Goal: Task Accomplishment & Management: Manage account settings

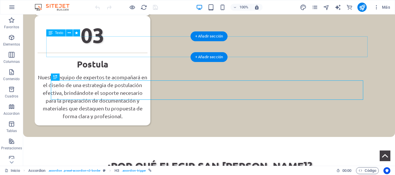
scroll to position [476, 0]
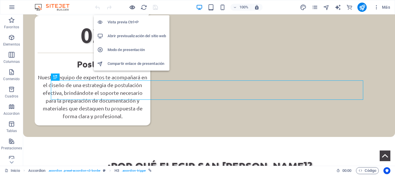
click at [132, 10] on icon "button" at bounding box center [132, 7] width 7 height 7
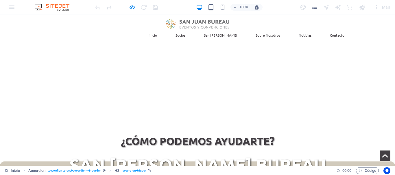
scroll to position [0, 0]
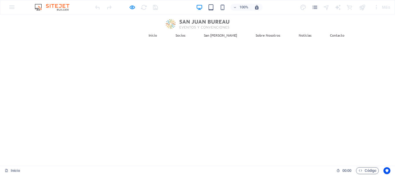
click at [190, 29] on link "Socios" at bounding box center [180, 35] width 19 height 13
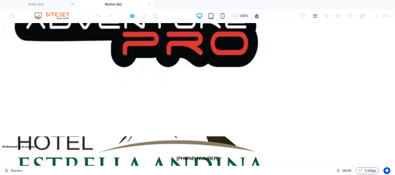
scroll to position [2187, 0]
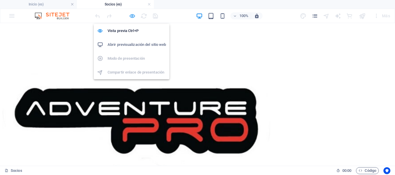
click at [130, 16] on icon "button" at bounding box center [132, 16] width 7 height 7
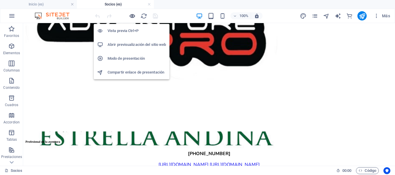
scroll to position [2141, 0]
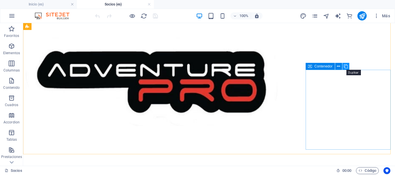
click at [346, 65] on icon at bounding box center [346, 67] width 4 height 6
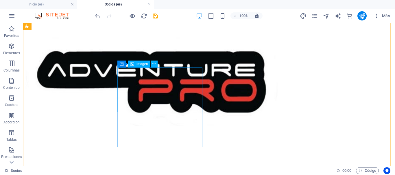
scroll to position [2256, 0]
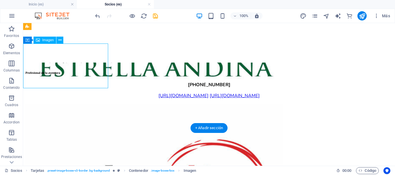
click at [74, 64] on div "Arrastra aquí para reemplazar el contenido existente. Si quieres crear un eleme…" at bounding box center [209, 94] width 372 height 143
select select "%"
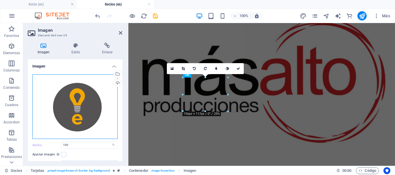
click at [73, 101] on div "Arrastra archivos aquí, haz clic para escoger archivos o selecciona archivos de…" at bounding box center [74, 107] width 85 height 65
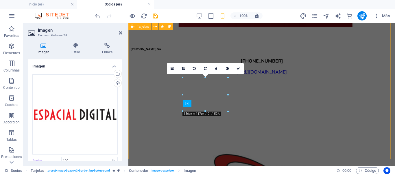
scroll to position [1800, 0]
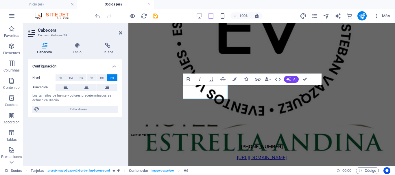
scroll to position [0, 1]
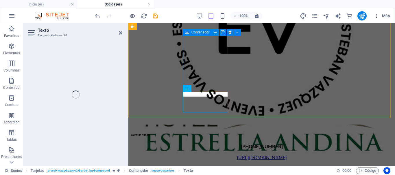
scroll to position [1842, 0]
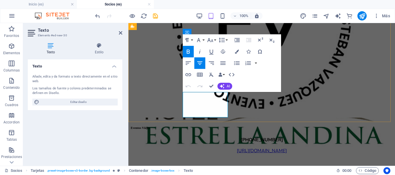
drag, startPoint x: 221, startPoint y: 96, endPoint x: 190, endPoint y: 95, distance: 31.8
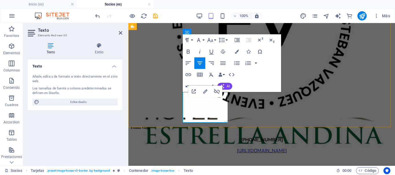
drag, startPoint x: 219, startPoint y: 116, endPoint x: 185, endPoint y: 104, distance: 35.7
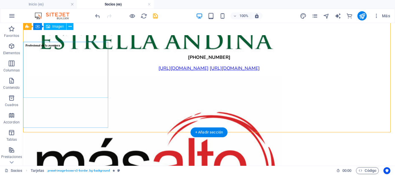
scroll to position [2255, 0]
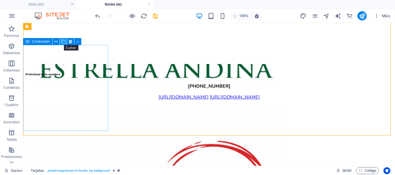
click at [63, 41] on icon at bounding box center [63, 42] width 4 height 6
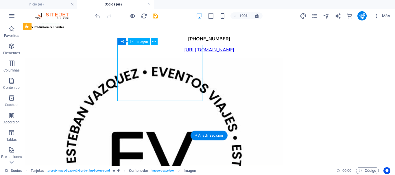
select select "%"
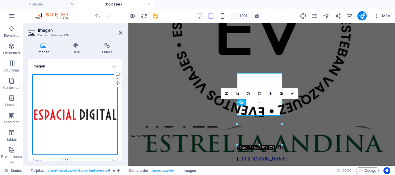
click at [73, 110] on div "Arrastra archivos aquí, haz clic para escoger archivos o selecciona archivos de…" at bounding box center [74, 115] width 85 height 81
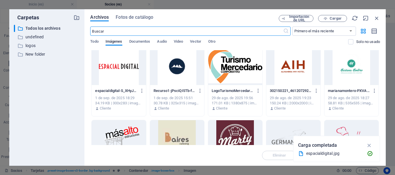
scroll to position [0, 0]
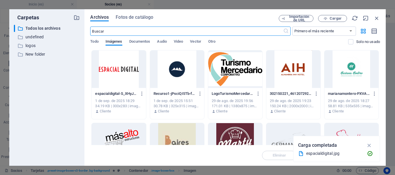
click at [169, 71] on div at bounding box center [177, 70] width 54 height 38
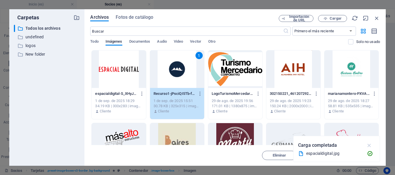
click at [368, 145] on icon "button" at bounding box center [369, 145] width 7 height 6
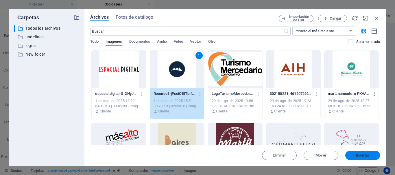
click at [366, 154] on span "Insertar" at bounding box center [363, 155] width 14 height 3
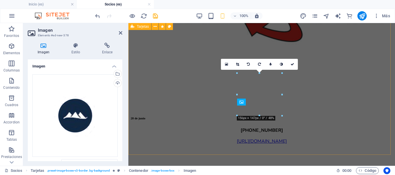
scroll to position [1805, 0]
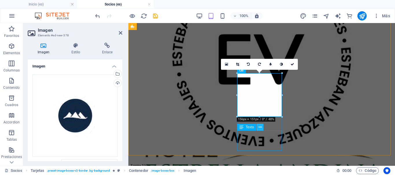
click at [258, 125] on icon at bounding box center [259, 128] width 3 height 6
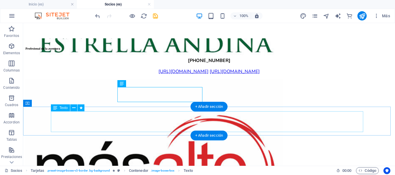
scroll to position [2285, 0]
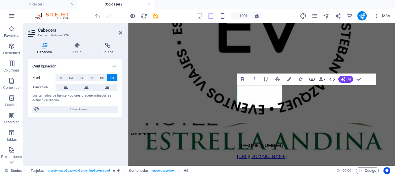
scroll to position [0, 1]
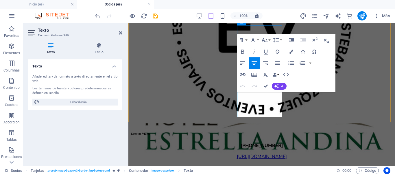
scroll to position [1853, 0]
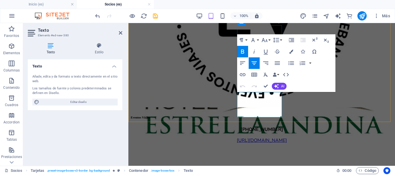
drag, startPoint x: 243, startPoint y: 95, endPoint x: 273, endPoint y: 101, distance: 30.8
drag, startPoint x: 271, startPoint y: 106, endPoint x: 239, endPoint y: 101, distance: 32.5
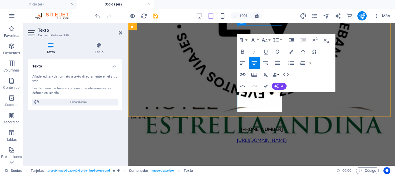
scroll to position [41, 1]
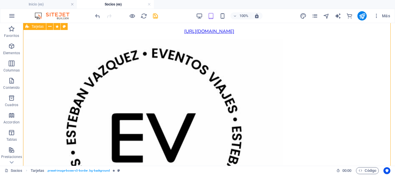
scroll to position [2286, 0]
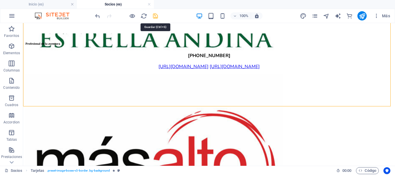
click at [155, 18] on icon "save" at bounding box center [155, 16] width 7 height 7
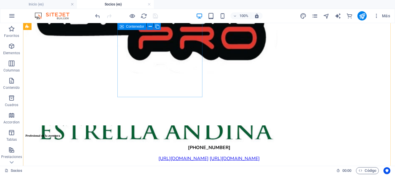
scroll to position [2257, 0]
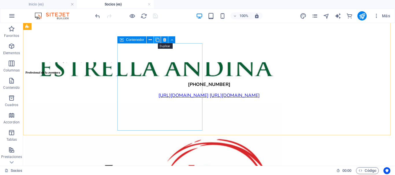
click at [157, 40] on icon at bounding box center [157, 40] width 4 height 6
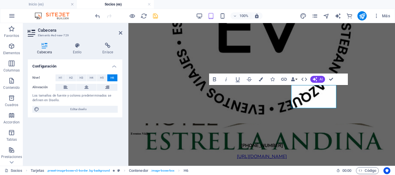
scroll to position [0, 1]
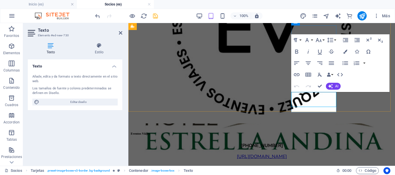
scroll to position [1853, 0]
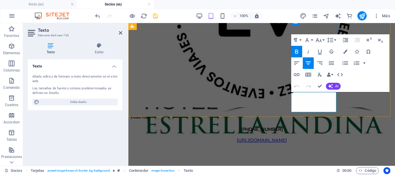
drag, startPoint x: 331, startPoint y: 95, endPoint x: 299, endPoint y: 93, distance: 31.2
drag, startPoint x: 330, startPoint y: 107, endPoint x: 293, endPoint y: 99, distance: 37.2
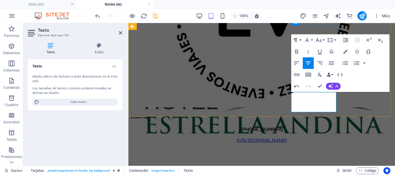
scroll to position [41, 2]
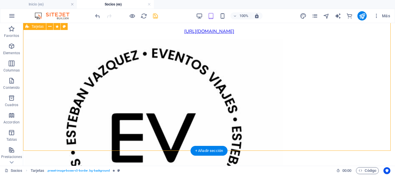
scroll to position [2286, 0]
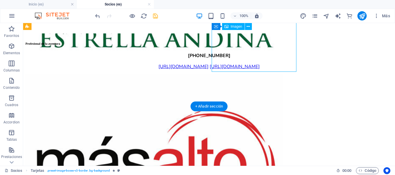
select select "%"
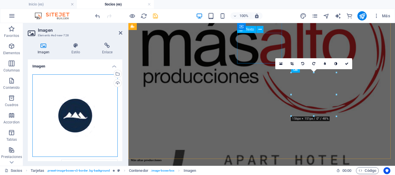
click at [71, 105] on div "Arrastra archivos aquí, haz clic para escoger archivos o selecciona archivos de…" at bounding box center [74, 116] width 85 height 83
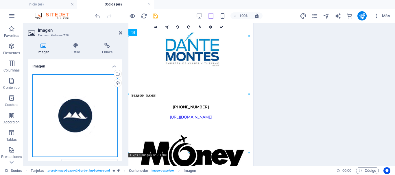
click at [71, 105] on div "Arrastra archivos aquí, haz clic para escoger archivos o selecciona archivos de…" at bounding box center [74, 116] width 85 height 83
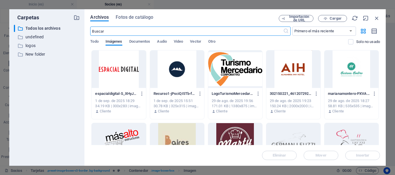
click at [240, 138] on div at bounding box center [235, 142] width 54 height 38
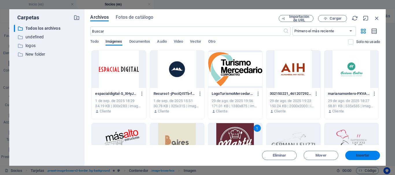
click at [359, 156] on span "Insertar" at bounding box center [363, 155] width 14 height 3
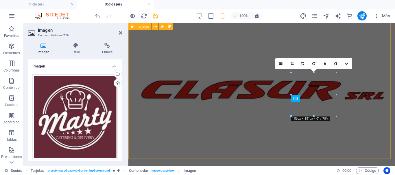
scroll to position [1805, 0]
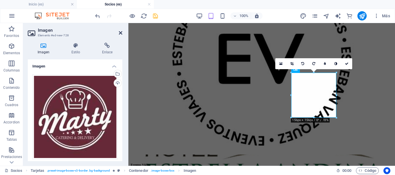
click at [120, 34] on icon at bounding box center [120, 33] width 3 height 5
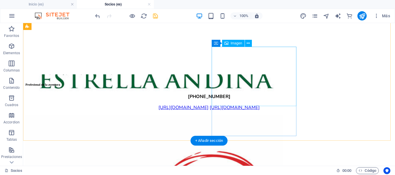
scroll to position [2253, 0]
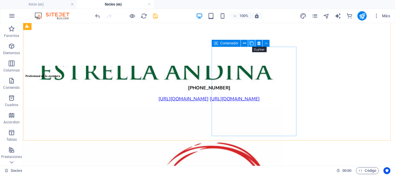
click at [251, 43] on icon at bounding box center [251, 43] width 4 height 6
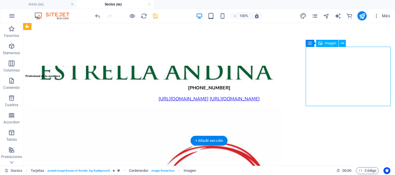
select select "%"
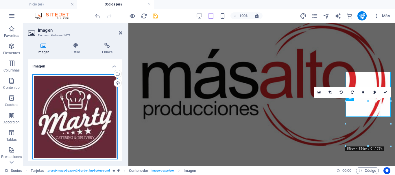
click at [95, 99] on div "Arrastra archivos aquí, haz clic para escoger archivos o selecciona archivos de…" at bounding box center [74, 117] width 85 height 85
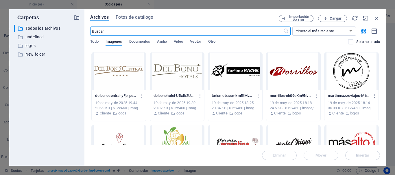
scroll to position [1618, 0]
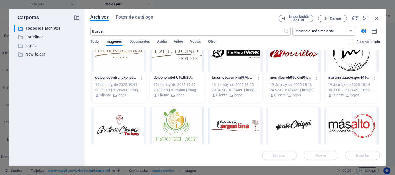
click at [241, 123] on div at bounding box center [235, 126] width 54 height 38
drag, startPoint x: 354, startPoint y: 153, endPoint x: 235, endPoint y: 125, distance: 122.6
click at [354, 153] on button "Insertar" at bounding box center [362, 155] width 35 height 9
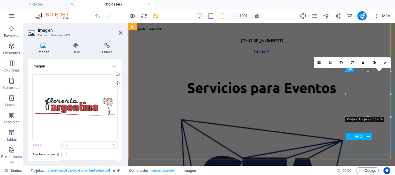
scroll to position [1806, 0]
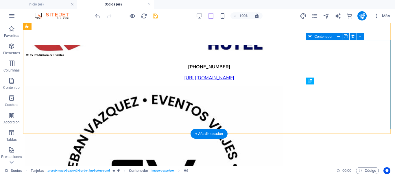
scroll to position [2260, 0]
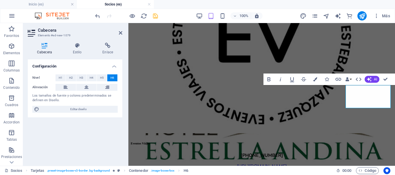
scroll to position [0, 1]
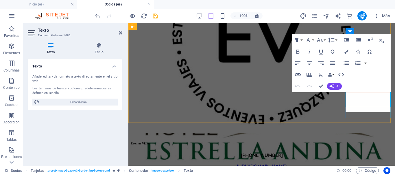
scroll to position [1843, 0]
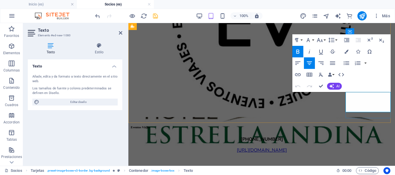
drag, startPoint x: 386, startPoint y: 112, endPoint x: 349, endPoint y: 105, distance: 36.9
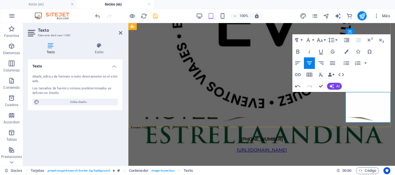
scroll to position [94, 1]
click at [155, 17] on icon "save" at bounding box center [155, 16] width 7 height 7
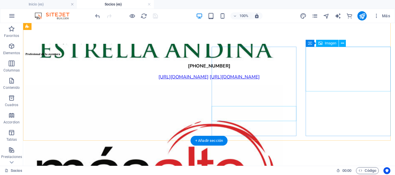
scroll to position [2246, 0]
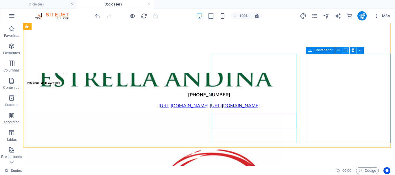
click at [345, 51] on icon at bounding box center [346, 50] width 4 height 6
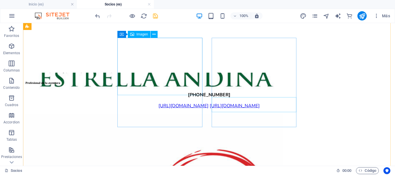
scroll to position [2333, 0]
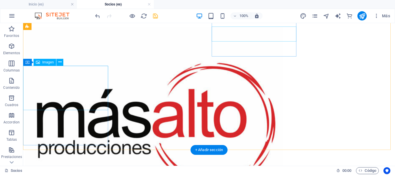
select select "%"
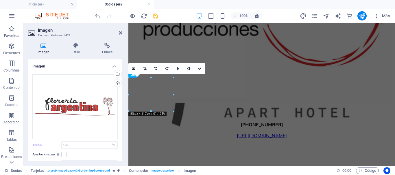
scroll to position [1893, 0]
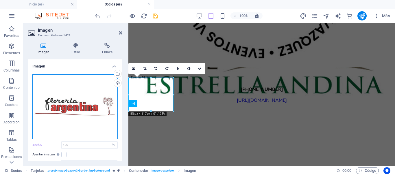
drag, startPoint x: 34, startPoint y: 65, endPoint x: 57, endPoint y: 88, distance: 32.7
click at [57, 88] on div "Arrastra archivos aquí, haz clic para escoger archivos o selecciona archivos de…" at bounding box center [74, 107] width 85 height 65
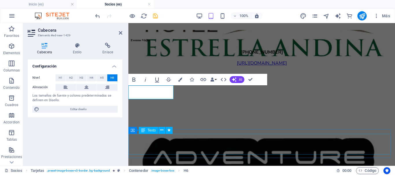
scroll to position [0, 0]
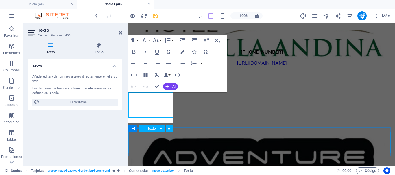
scroll to position [1937, 0]
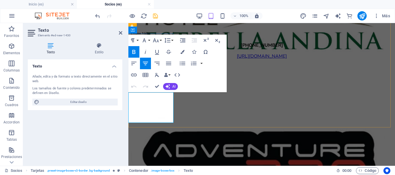
drag, startPoint x: 157, startPoint y: 112, endPoint x: 129, endPoint y: 100, distance: 31.0
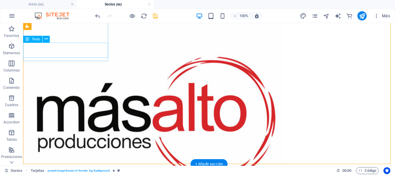
scroll to position [2328, 0]
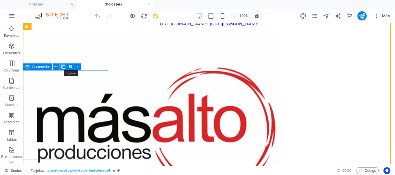
click at [63, 68] on icon at bounding box center [63, 67] width 4 height 6
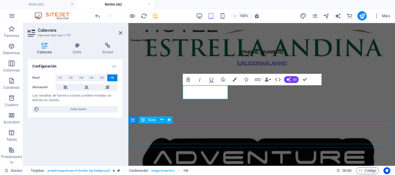
scroll to position [0, 1]
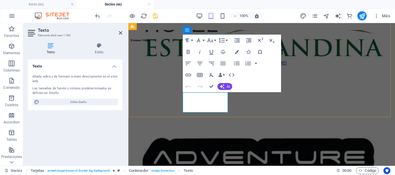
scroll to position [1937, 0]
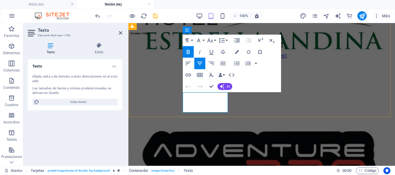
drag, startPoint x: 221, startPoint y: 96, endPoint x: 190, endPoint y: 96, distance: 30.9
drag, startPoint x: 214, startPoint y: 105, endPoint x: 182, endPoint y: 99, distance: 32.3
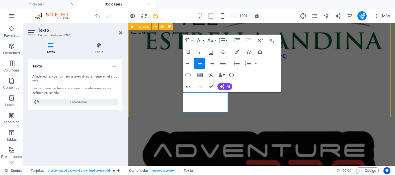
scroll to position [7, 1]
drag, startPoint x: 112, startPoint y: 14, endPoint x: 121, endPoint y: 32, distance: 20.2
click at [121, 32] on icon at bounding box center [120, 33] width 3 height 5
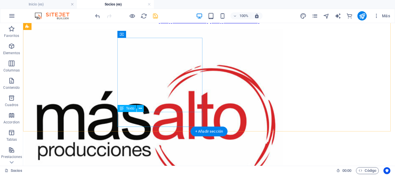
scroll to position [2361, 0]
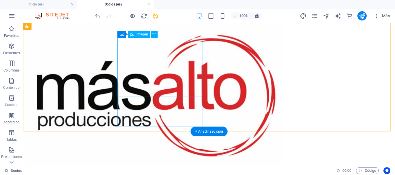
select select "%"
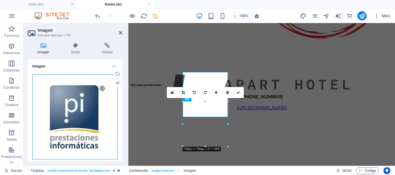
scroll to position [1898, 0]
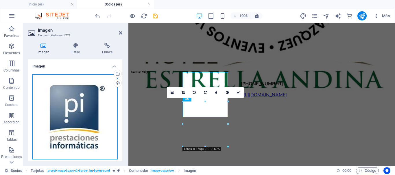
click at [76, 106] on div "Arrastra archivos aquí, haz clic para escoger archivos o selecciona archivos de…" at bounding box center [74, 117] width 85 height 85
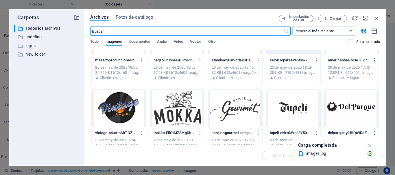
scroll to position [1301, 0]
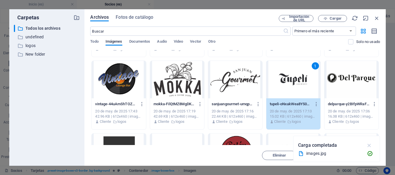
click at [370, 143] on icon "button" at bounding box center [369, 145] width 7 height 6
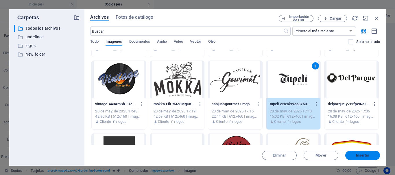
drag, startPoint x: 364, startPoint y: 155, endPoint x: 45, endPoint y: 127, distance: 320.6
click at [364, 155] on span "Insertar" at bounding box center [363, 155] width 14 height 3
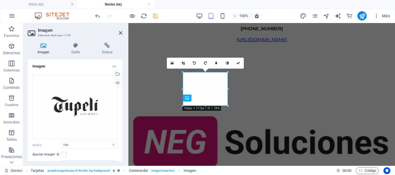
scroll to position [1898, 0]
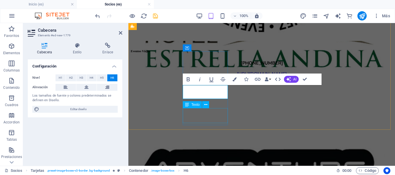
scroll to position [0, 1]
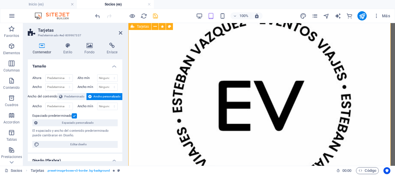
scroll to position [1881, 0]
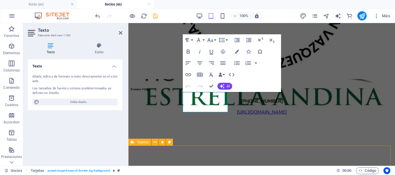
scroll to position [1935, 0]
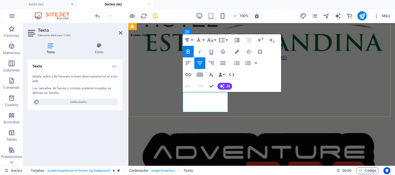
drag, startPoint x: 221, startPoint y: 95, endPoint x: 191, endPoint y: 95, distance: 29.8
drag, startPoint x: 218, startPoint y: 104, endPoint x: 182, endPoint y: 99, distance: 36.2
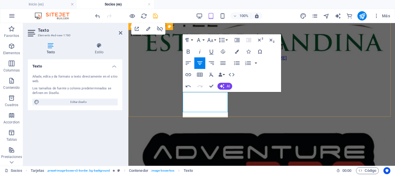
scroll to position [89, 1]
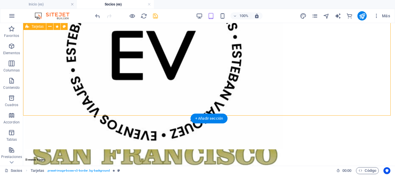
scroll to position [2374, 0]
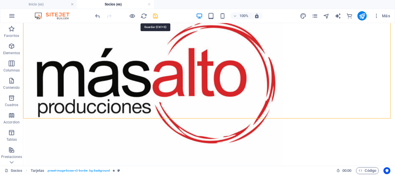
click at [156, 16] on icon "save" at bounding box center [155, 16] width 7 height 7
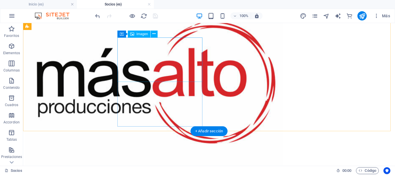
scroll to position [2345, 0]
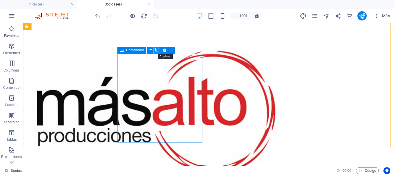
click at [156, 51] on icon at bounding box center [157, 50] width 4 height 6
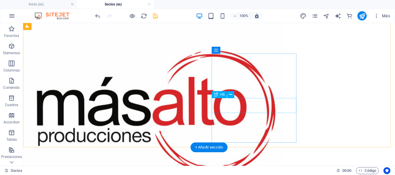
drag, startPoint x: 250, startPoint y: 108, endPoint x: 167, endPoint y: 24, distance: 117.9
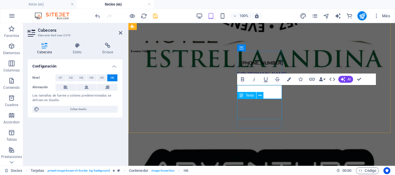
scroll to position [0, 1]
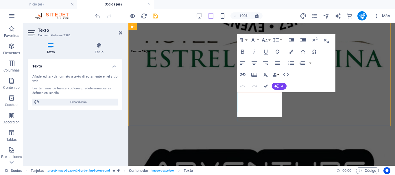
scroll to position [1926, 0]
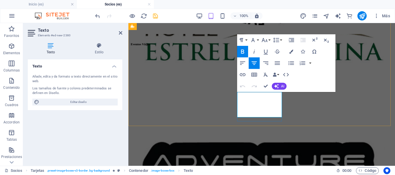
drag, startPoint x: 253, startPoint y: 95, endPoint x: 278, endPoint y: 94, distance: 25.2
drag, startPoint x: 271, startPoint y: 110, endPoint x: 239, endPoint y: 99, distance: 33.8
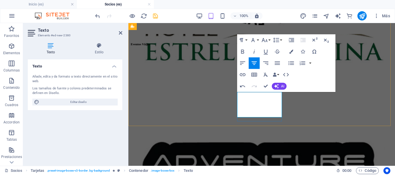
scroll to position [80, 1]
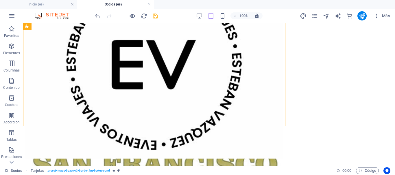
scroll to position [2374, 0]
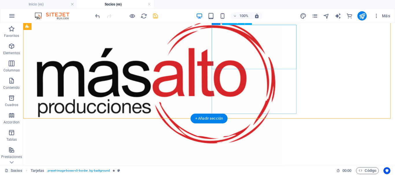
select select "%"
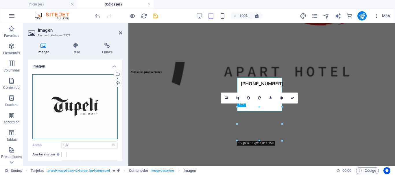
drag, startPoint x: 75, startPoint y: 107, endPoint x: 20, endPoint y: 58, distance: 72.9
click at [75, 107] on div "Arrastra archivos aquí, haz clic para escoger archivos o selecciona archivos de…" at bounding box center [74, 107] width 85 height 65
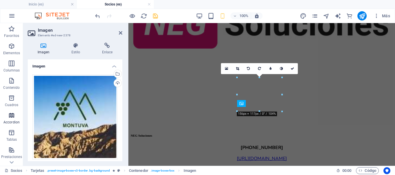
scroll to position [1893, 0]
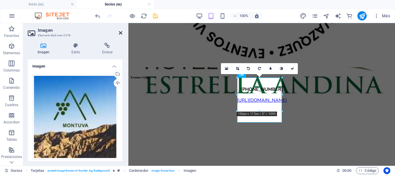
click at [119, 34] on icon at bounding box center [120, 33] width 3 height 5
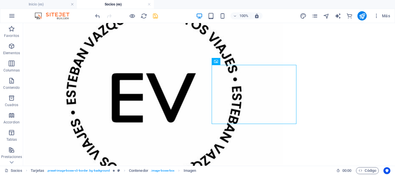
scroll to position [2334, 0]
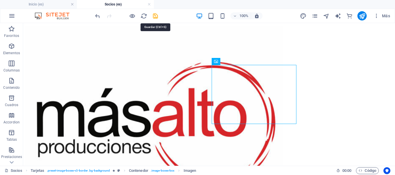
click at [153, 16] on icon "save" at bounding box center [155, 16] width 7 height 7
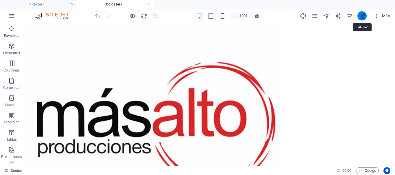
click at [360, 14] on icon "publish" at bounding box center [362, 16] width 7 height 7
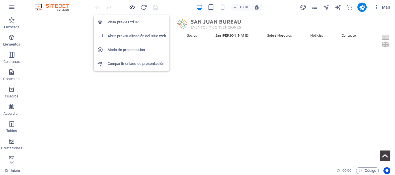
click at [131, 8] on icon "button" at bounding box center [132, 7] width 7 height 7
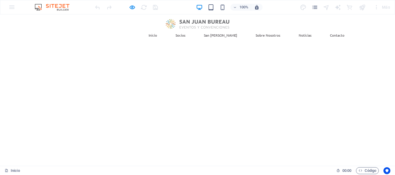
click at [190, 29] on link "Socios" at bounding box center [180, 35] width 19 height 13
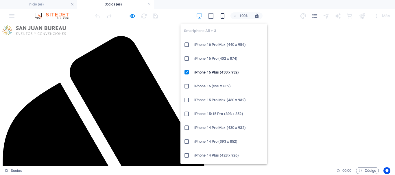
click at [222, 18] on icon "button" at bounding box center [222, 16] width 7 height 7
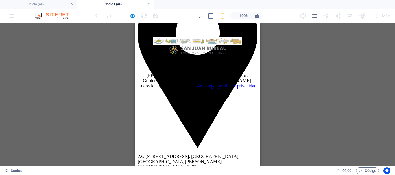
scroll to position [11907, 0]
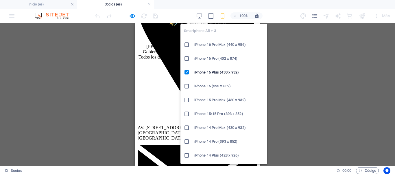
click at [224, 18] on icon "button" at bounding box center [222, 16] width 7 height 7
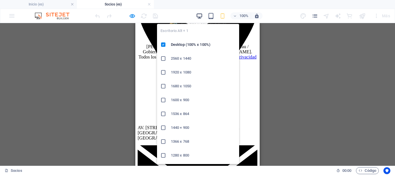
click at [201, 18] on icon "button" at bounding box center [199, 16] width 7 height 7
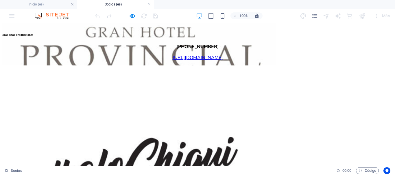
scroll to position [2619, 0]
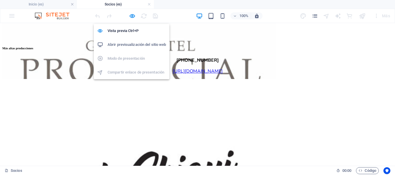
drag, startPoint x: 130, startPoint y: 15, endPoint x: 155, endPoint y: 57, distance: 48.2
click at [131, 15] on icon "button" at bounding box center [132, 16] width 7 height 7
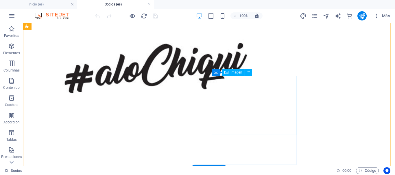
scroll to position [2560, 0]
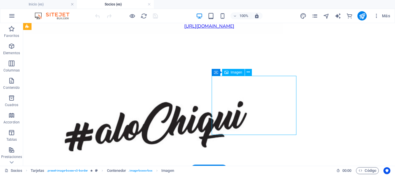
select select "%"
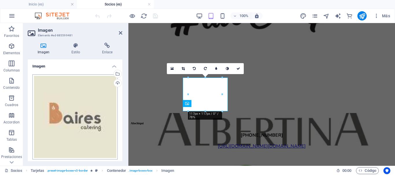
scroll to position [2111, 0]
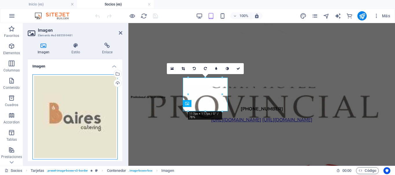
click at [64, 113] on div "Arrastra archivos aquí, haz clic para escoger archivos o selecciona archivos de…" at bounding box center [74, 117] width 85 height 85
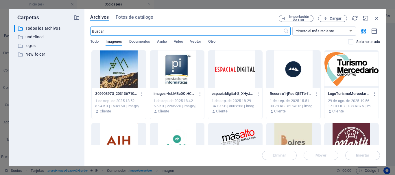
scroll to position [11897, 0]
click at [300, 132] on div at bounding box center [293, 142] width 54 height 38
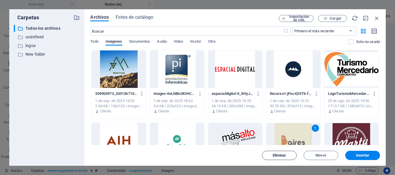
click at [279, 159] on button "Eliminar" at bounding box center [279, 155] width 35 height 9
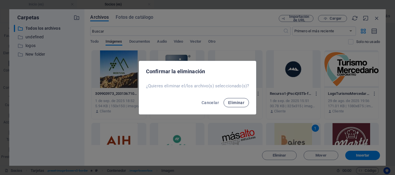
click at [240, 103] on span "Eliminar" at bounding box center [236, 103] width 16 height 5
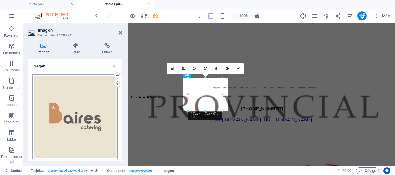
scroll to position [29, 0]
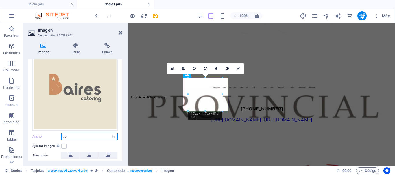
drag, startPoint x: 76, startPoint y: 136, endPoint x: 58, endPoint y: 136, distance: 18.2
click at [58, 136] on div "Ancho 75 Predeterminado automático px rem % em vh vw" at bounding box center [74, 137] width 85 height 8
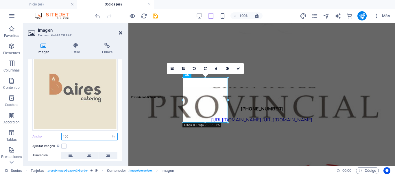
type input "100"
click at [119, 34] on icon at bounding box center [120, 33] width 3 height 5
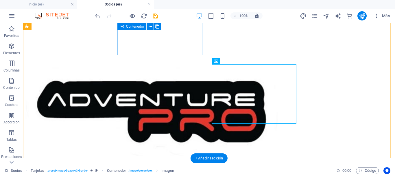
scroll to position [2572, 0]
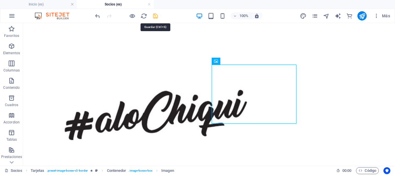
click at [154, 17] on icon "save" at bounding box center [155, 16] width 7 height 7
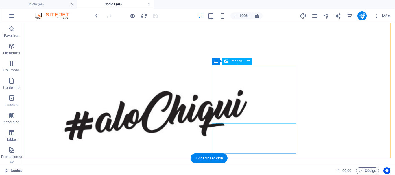
drag, startPoint x: 238, startPoint y: 92, endPoint x: 61, endPoint y: 99, distance: 177.0
select select "%"
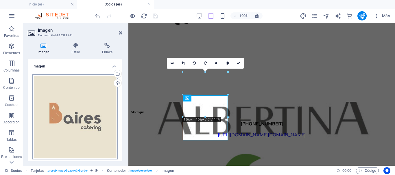
scroll to position [2116, 0]
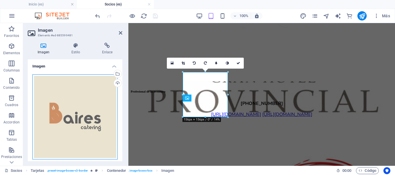
click at [78, 111] on div "Arrastra archivos aquí, haz clic para escoger archivos o selecciona archivos de…" at bounding box center [74, 117] width 85 height 85
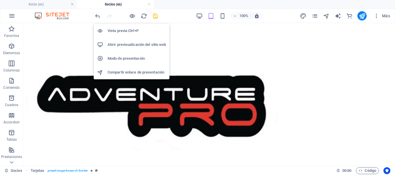
scroll to position [2534, 0]
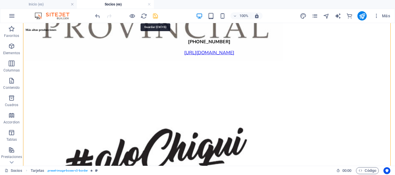
click at [155, 16] on icon "save" at bounding box center [155, 16] width 7 height 7
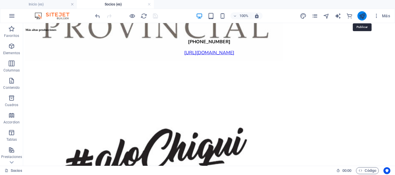
click at [362, 16] on icon "publish" at bounding box center [362, 16] width 7 height 7
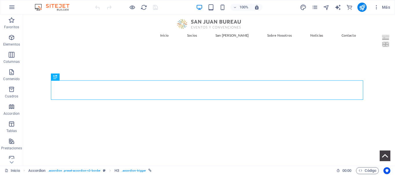
scroll to position [476, 0]
